Goal: Book appointment/travel/reservation

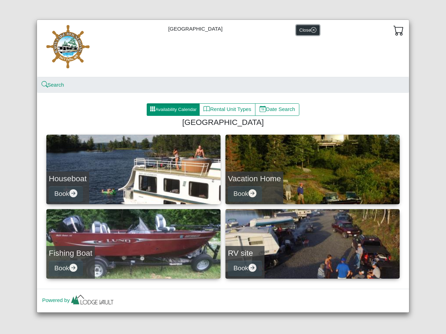
click at [307, 30] on button "Close" at bounding box center [307, 30] width 23 height 10
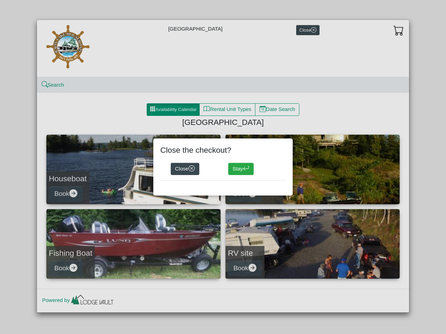
click at [398, 30] on div "Close the checkout? Close Stay" at bounding box center [223, 167] width 446 height 334
click at [53, 85] on div "Close the checkout? Close Stay" at bounding box center [223, 167] width 446 height 334
click at [173, 110] on div "Close the checkout? Close Stay" at bounding box center [223, 167] width 446 height 334
click at [228, 110] on div "Close the checkout? Close Stay" at bounding box center [223, 167] width 446 height 334
click at [277, 110] on div "Close the checkout? Close Stay" at bounding box center [223, 167] width 446 height 334
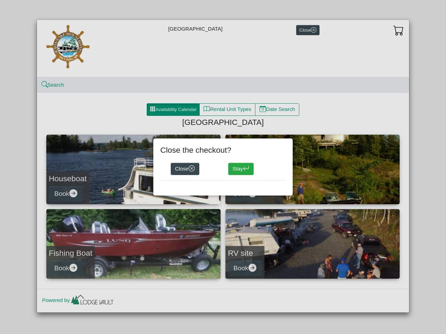
click at [133, 170] on div "Close the checkout? Close Stay" at bounding box center [223, 167] width 446 height 334
click at [66, 194] on div "Close the checkout? Close Stay" at bounding box center [223, 167] width 446 height 334
click at [312, 170] on div "Close the checkout? Close Stay" at bounding box center [223, 167] width 446 height 334
click at [245, 194] on div "Close the checkout? Close Stay" at bounding box center [222, 167] width 139 height 57
